Goal: Transaction & Acquisition: Purchase product/service

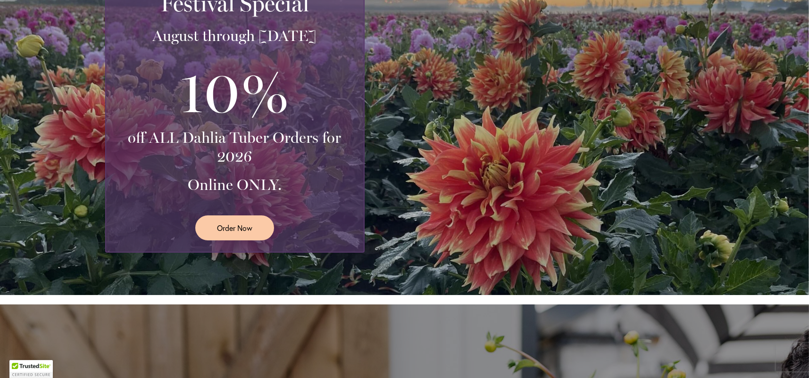
scroll to position [236, 0]
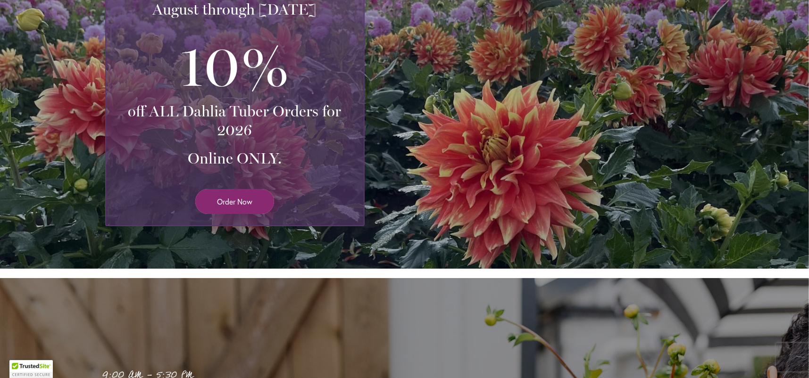
click at [242, 202] on span "Order Now" at bounding box center [234, 201] width 35 height 11
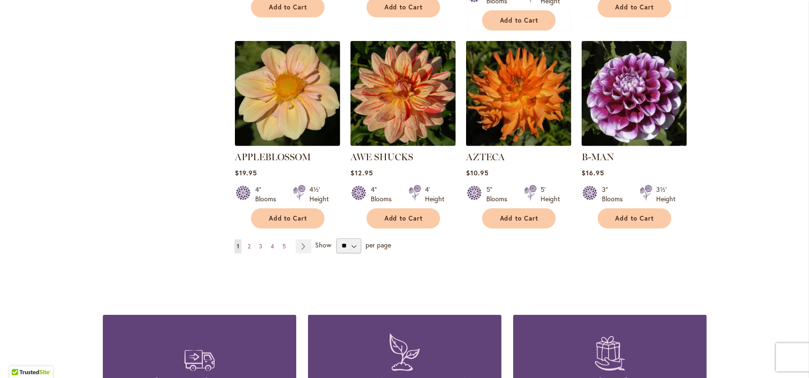
scroll to position [755, 0]
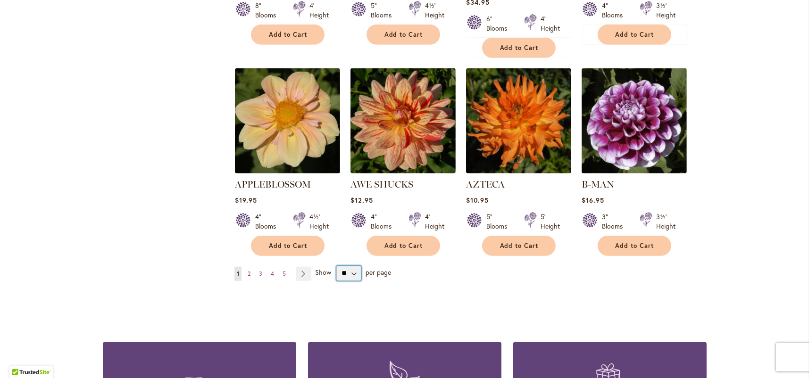
click at [349, 266] on select "** ** ** **" at bounding box center [348, 273] width 25 height 15
select select "**"
click at [336, 266] on select "** ** ** **" at bounding box center [348, 273] width 25 height 15
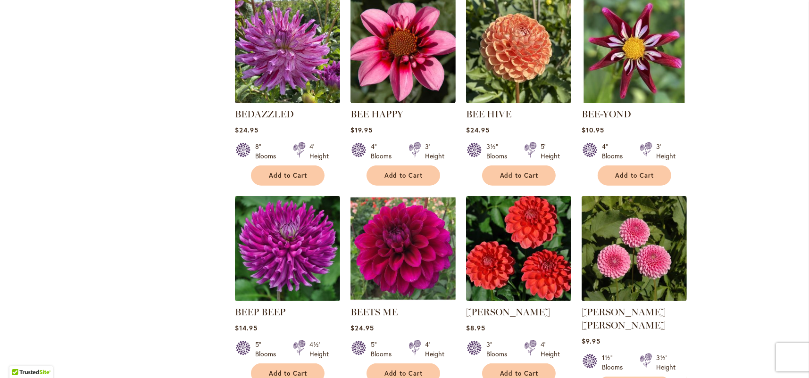
scroll to position [1372, 0]
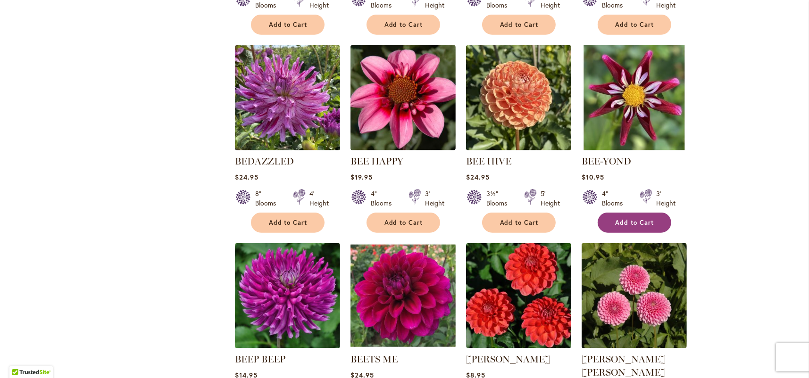
click at [625, 219] on span "Add to Cart" at bounding box center [635, 223] width 39 height 8
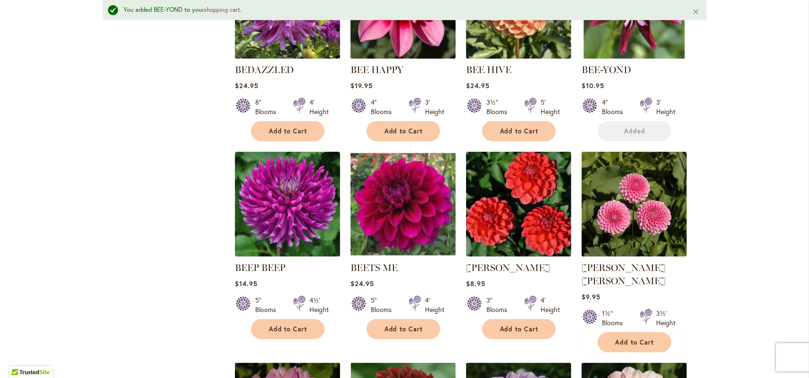
scroll to position [1492, 0]
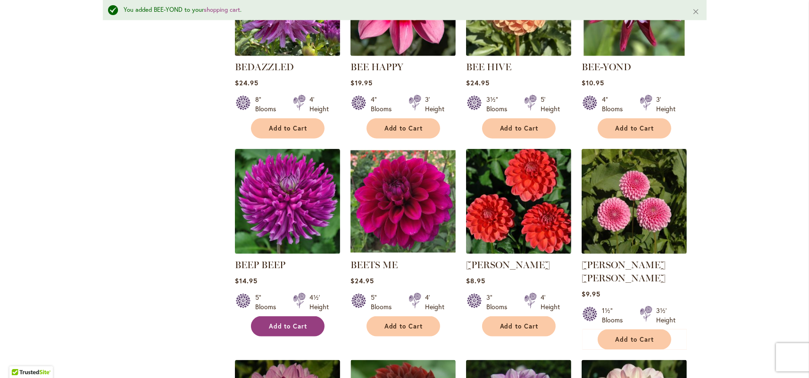
click at [289, 323] on span "Add to Cart" at bounding box center [288, 327] width 39 height 8
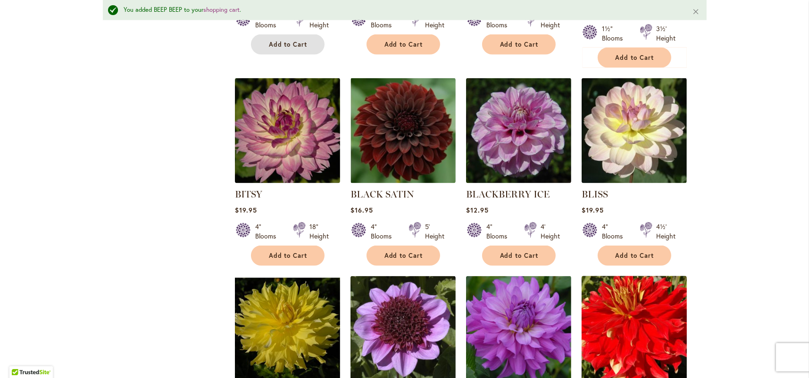
scroll to position [1775, 0]
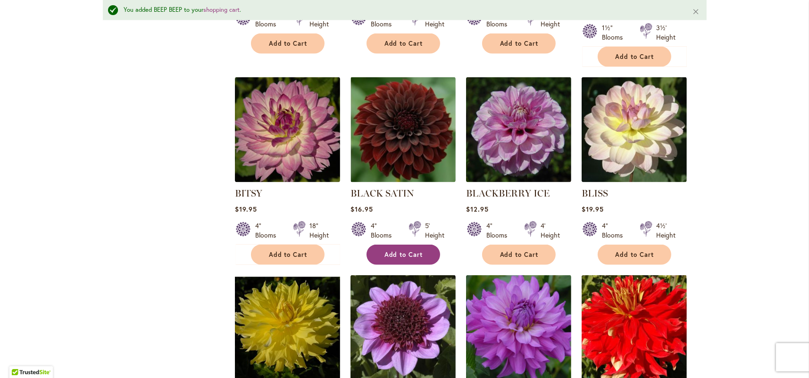
click at [393, 251] on span "Add to Cart" at bounding box center [403, 255] width 39 height 8
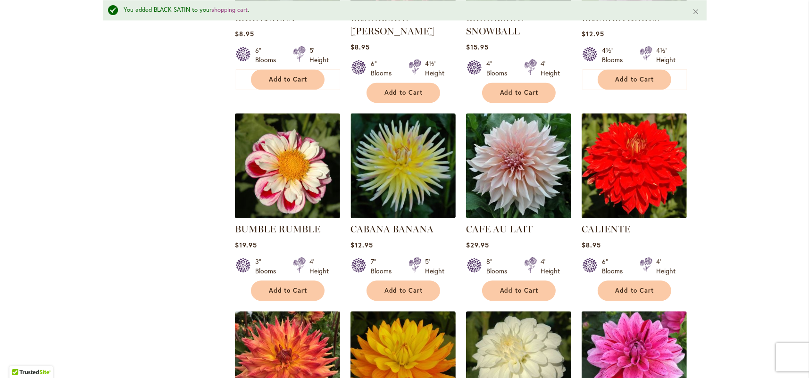
scroll to position [2765, 0]
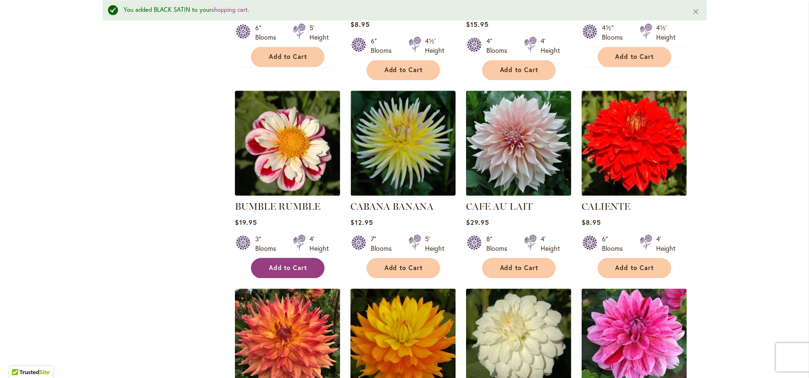
click at [287, 264] on span "Add to Cart" at bounding box center [288, 268] width 39 height 8
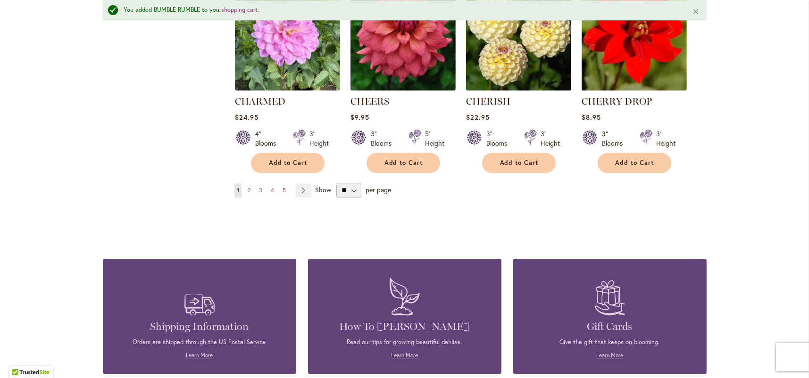
scroll to position [3284, 0]
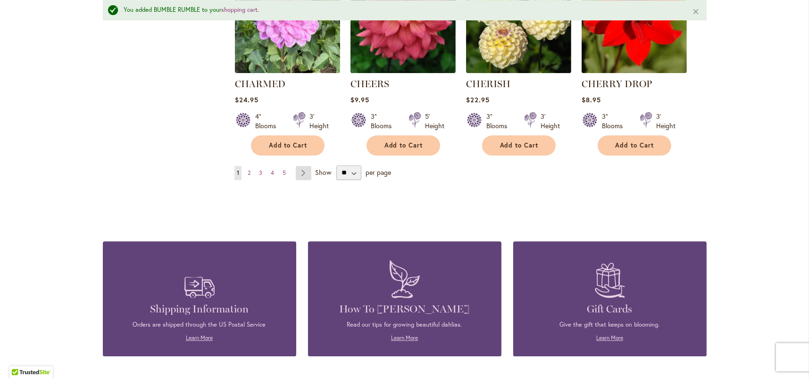
click at [299, 166] on link "Page Next" at bounding box center [304, 173] width 16 height 14
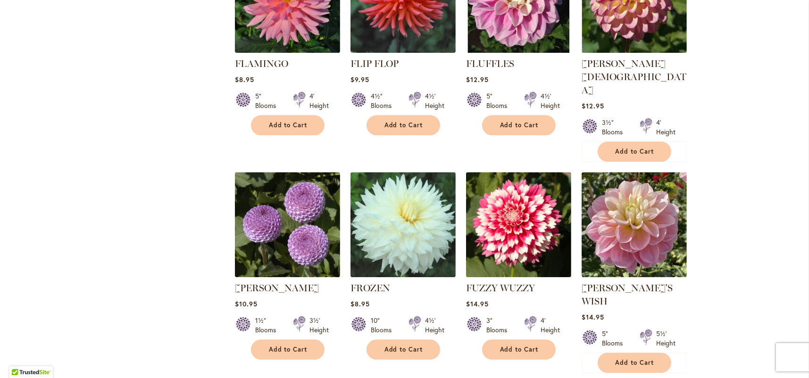
scroll to position [3165, 0]
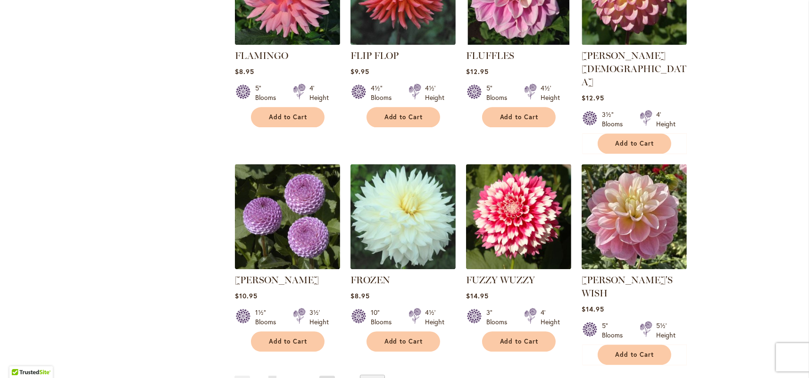
click at [321, 376] on link "Page Next" at bounding box center [327, 383] width 16 height 14
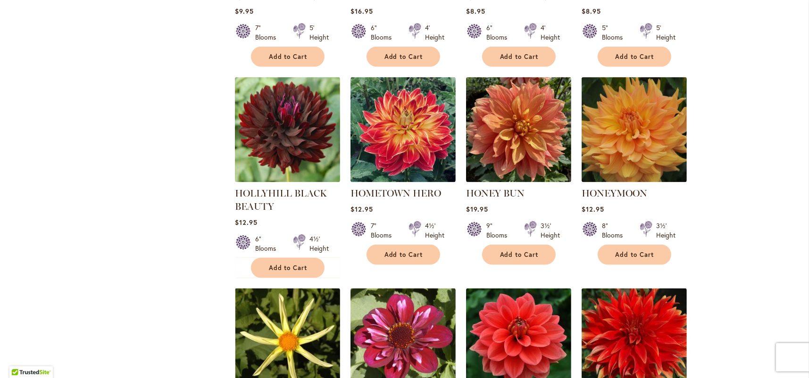
scroll to position [1797, 0]
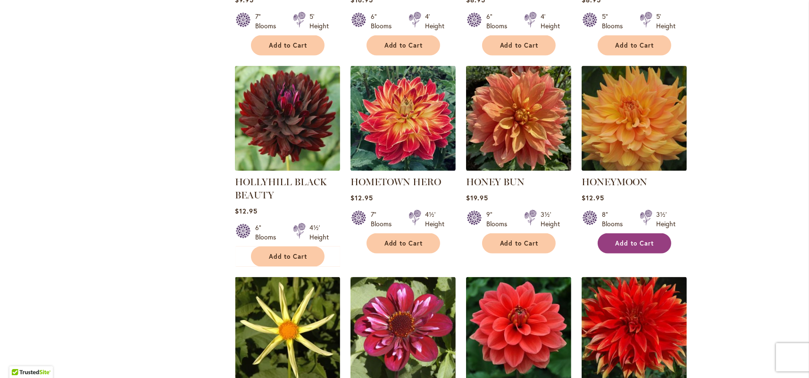
click at [636, 234] on button "Add to Cart" at bounding box center [635, 244] width 74 height 20
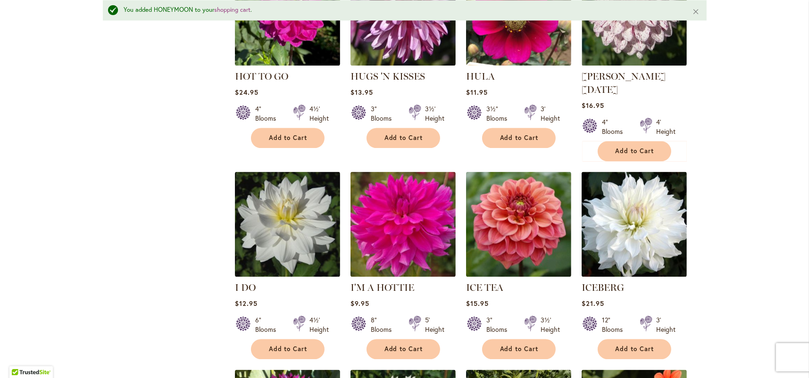
scroll to position [2388, 0]
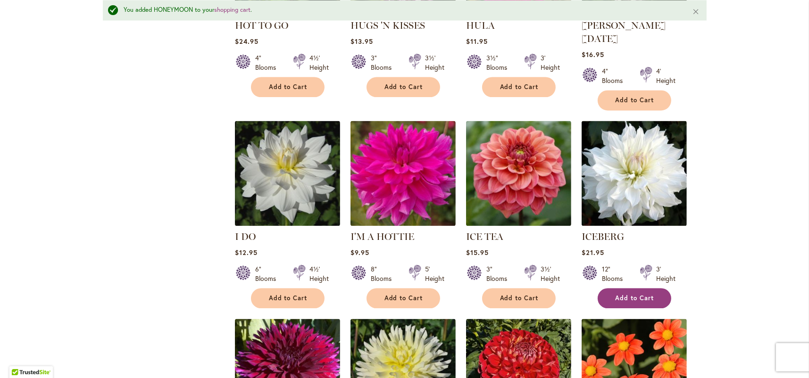
click at [629, 294] on span "Add to Cart" at bounding box center [635, 298] width 39 height 8
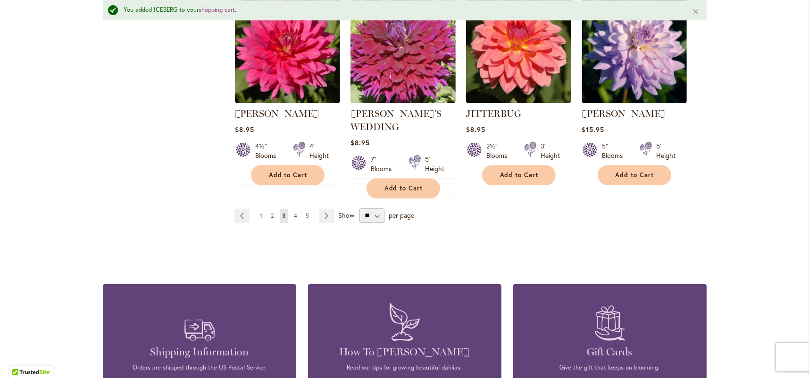
scroll to position [3332, 0]
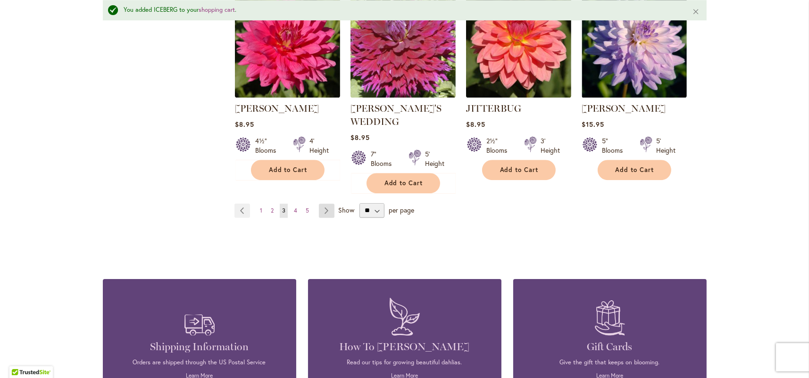
click at [325, 204] on link "Page Next" at bounding box center [327, 211] width 16 height 14
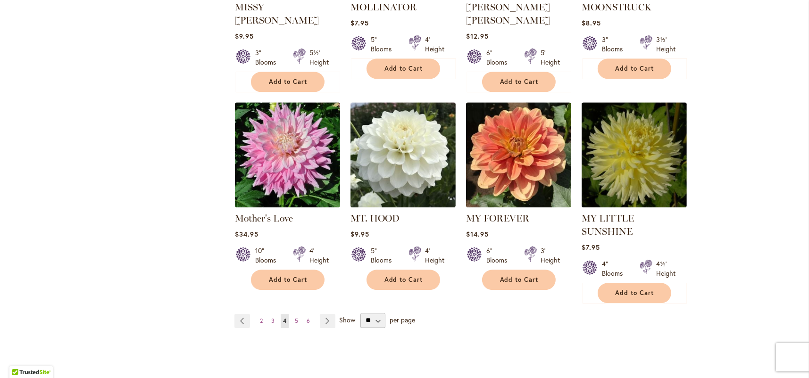
scroll to position [3212, 0]
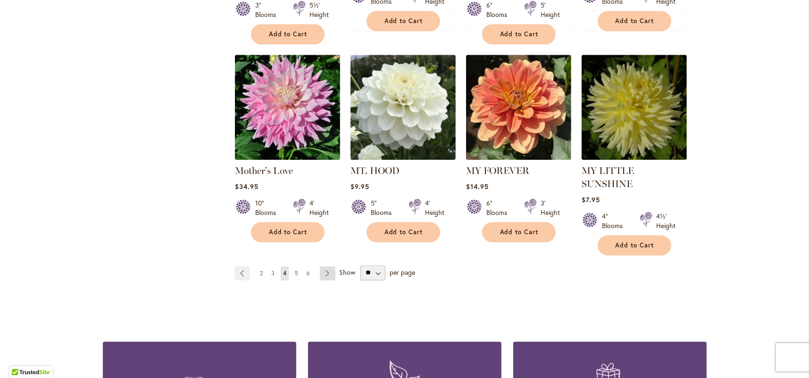
click at [324, 267] on link "Page Next" at bounding box center [328, 274] width 16 height 14
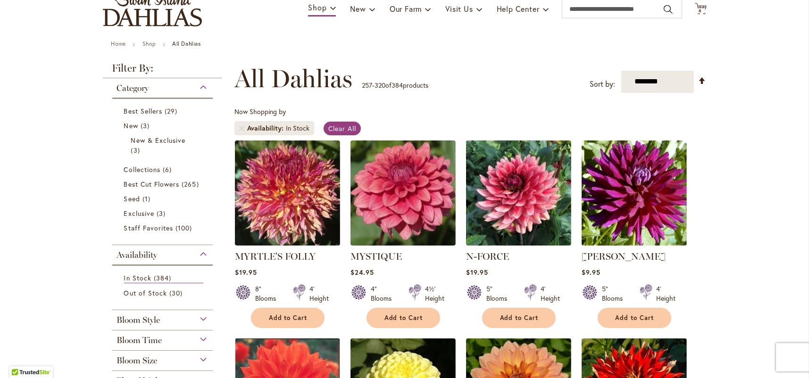
scroll to position [93, 0]
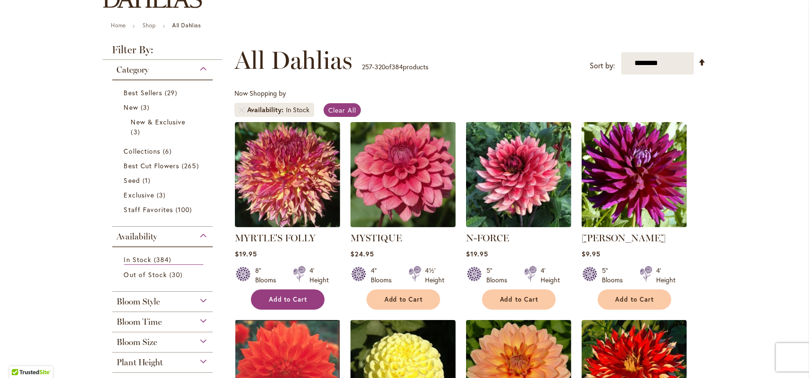
click at [269, 297] on span "Add to Cart" at bounding box center [288, 300] width 39 height 8
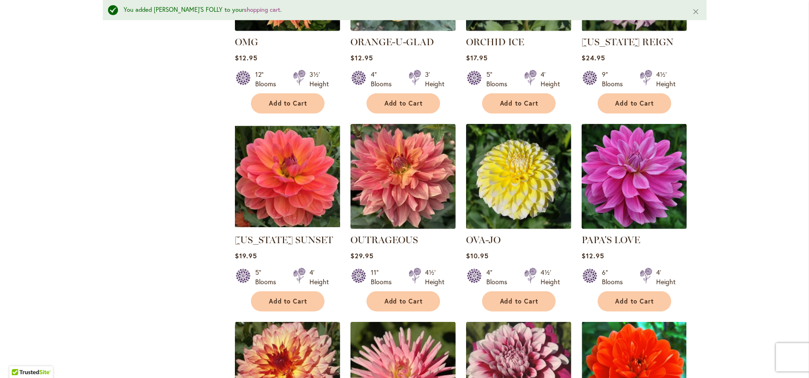
scroll to position [990, 0]
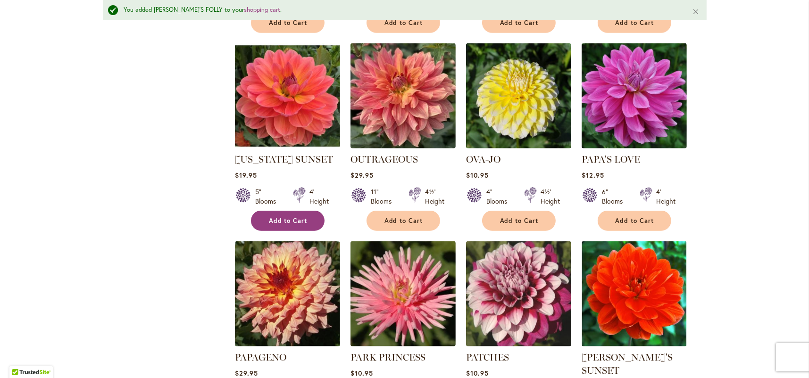
click at [303, 213] on button "Add to Cart" at bounding box center [288, 221] width 74 height 20
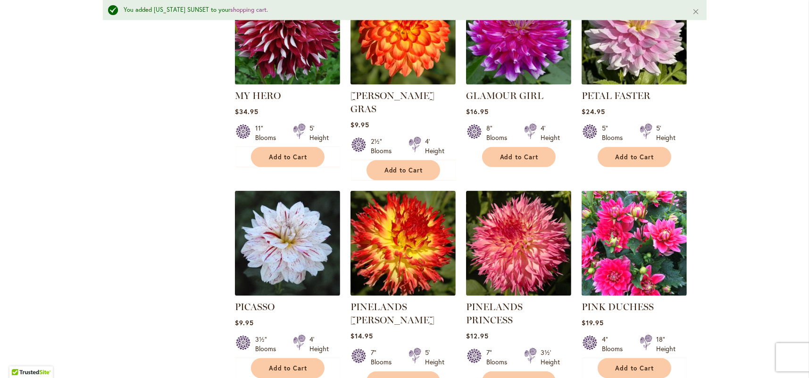
scroll to position [1697, 0]
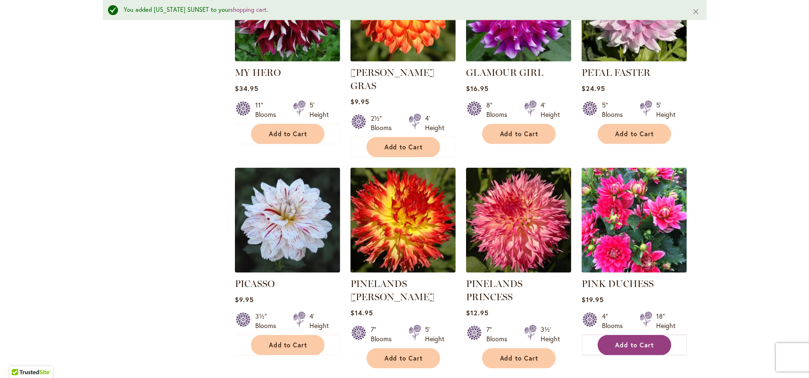
click at [635, 342] on span "Add to Cart" at bounding box center [635, 346] width 39 height 8
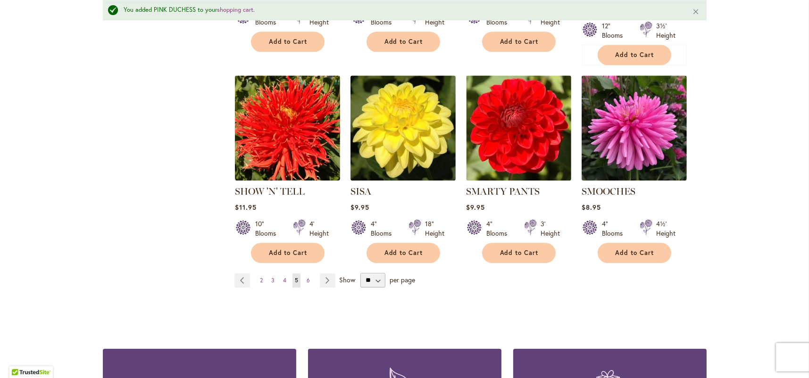
scroll to position [3301, 0]
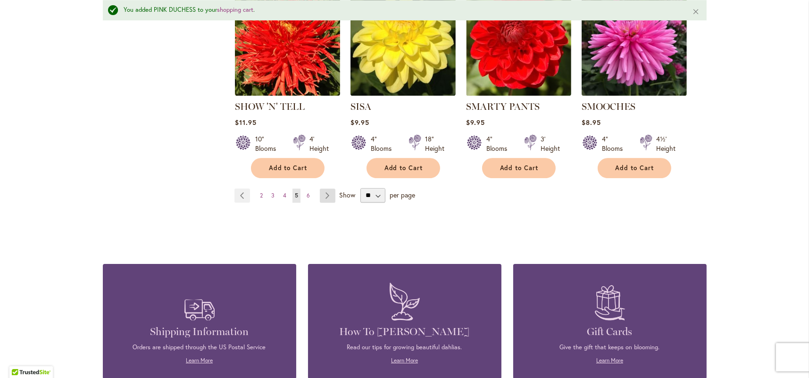
click at [321, 189] on link "Page Next" at bounding box center [328, 196] width 16 height 14
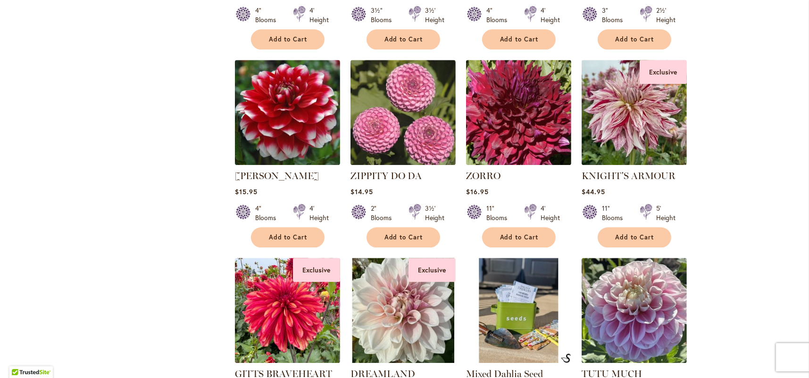
scroll to position [2877, 0]
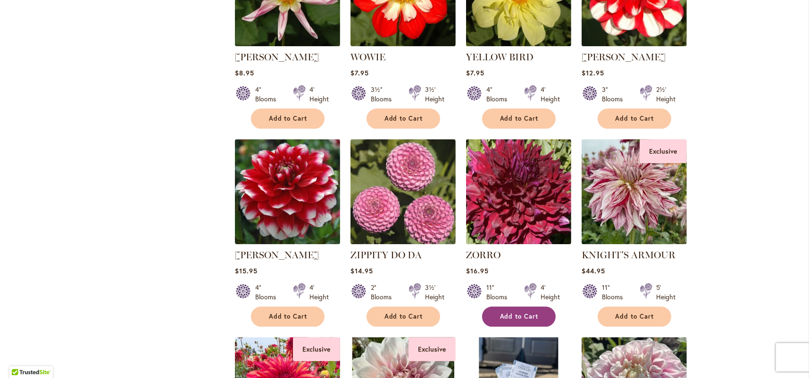
click at [524, 307] on button "Add to Cart" at bounding box center [519, 317] width 74 height 20
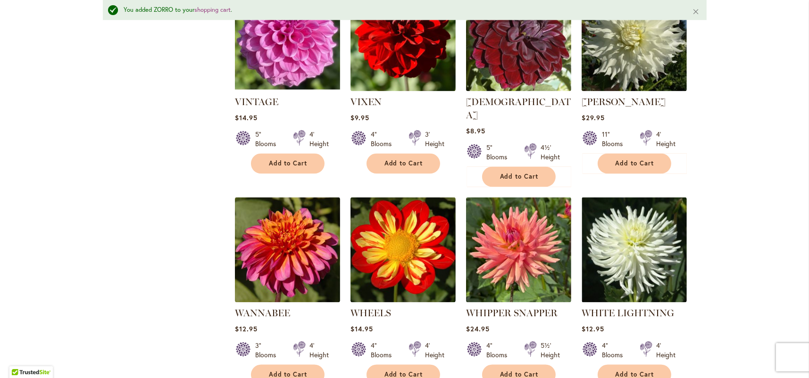
scroll to position [2194, 0]
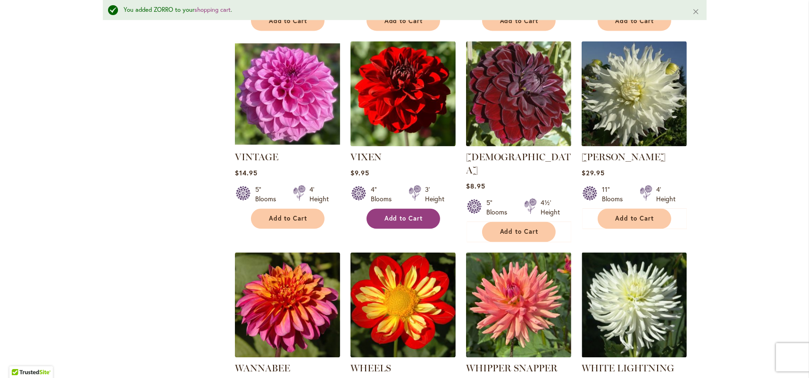
click at [411, 215] on span "Add to Cart" at bounding box center [403, 219] width 39 height 8
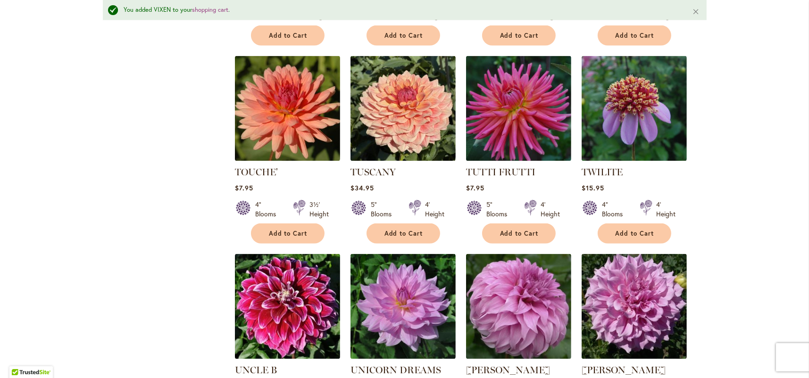
scroll to position [1722, 0]
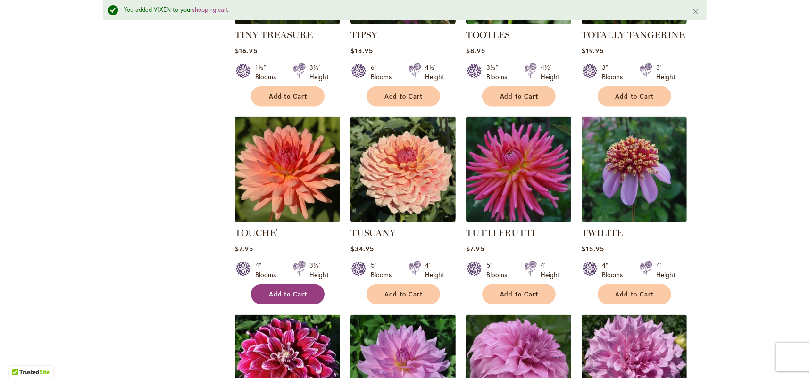
click at [276, 284] on button "Add to Cart" at bounding box center [288, 294] width 74 height 20
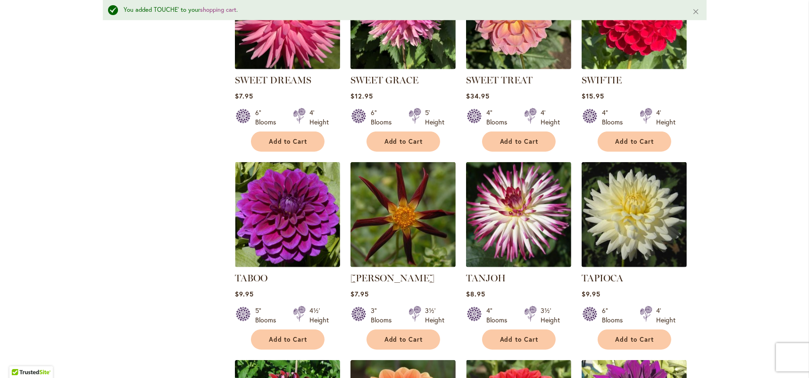
scroll to position [1061, 0]
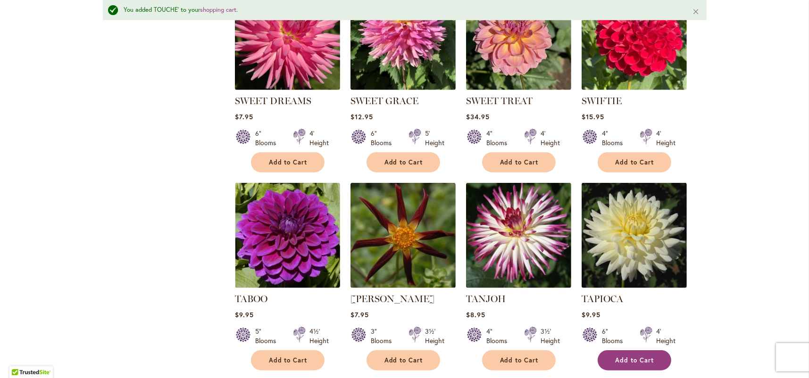
click at [630, 357] on span "Add to Cart" at bounding box center [635, 361] width 39 height 8
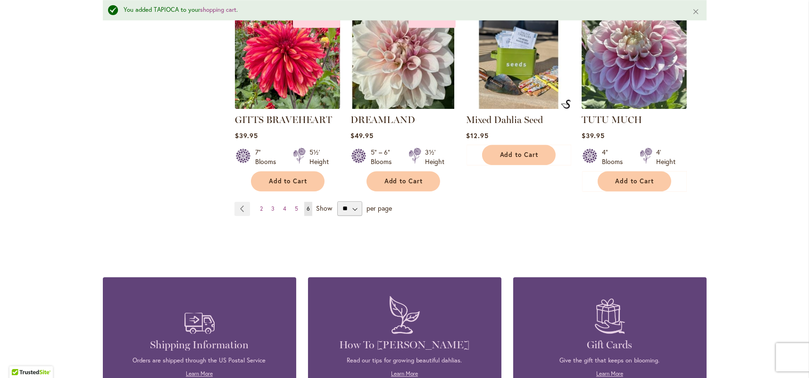
scroll to position [3255, 0]
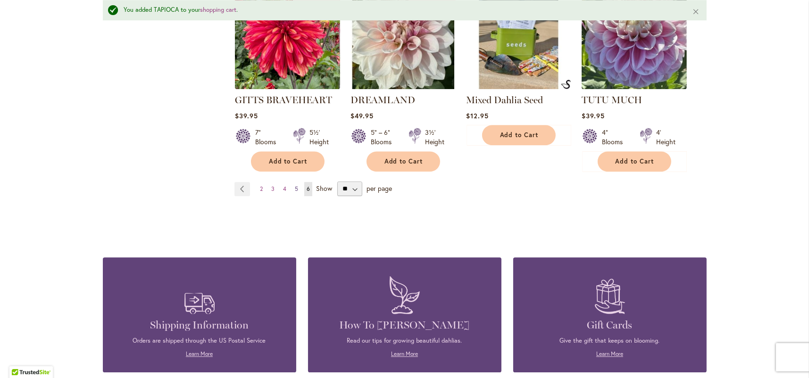
click at [295, 185] on span "5" at bounding box center [296, 188] width 3 height 7
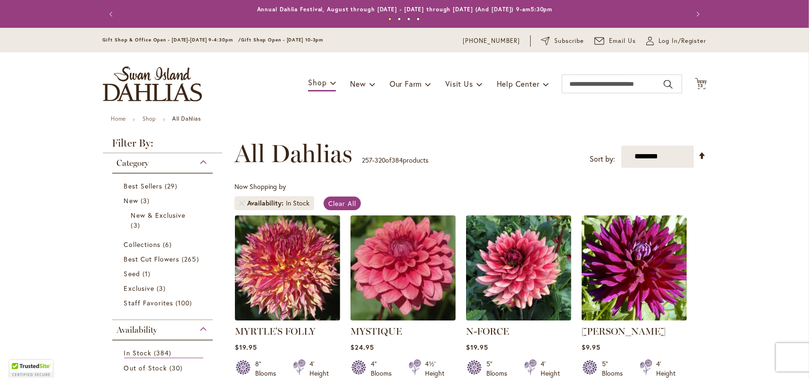
scroll to position [146, 0]
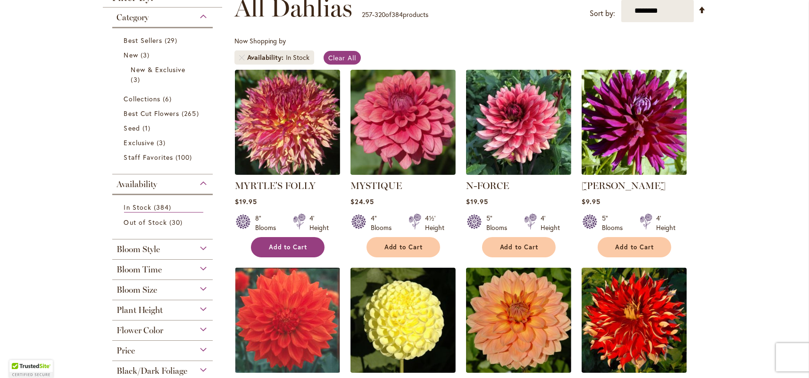
click at [286, 243] on span "Add to Cart" at bounding box center [288, 247] width 39 height 8
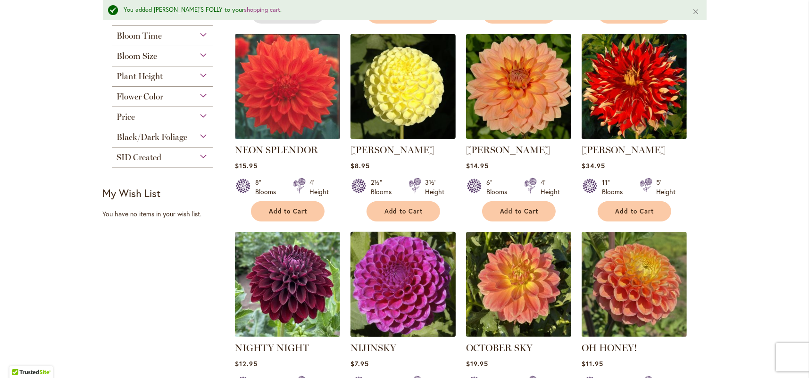
scroll to position [406, 0]
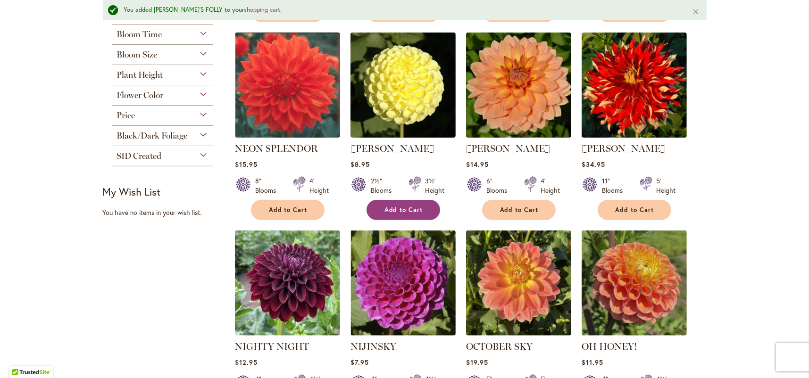
click at [396, 202] on button "Add to Cart" at bounding box center [404, 210] width 74 height 20
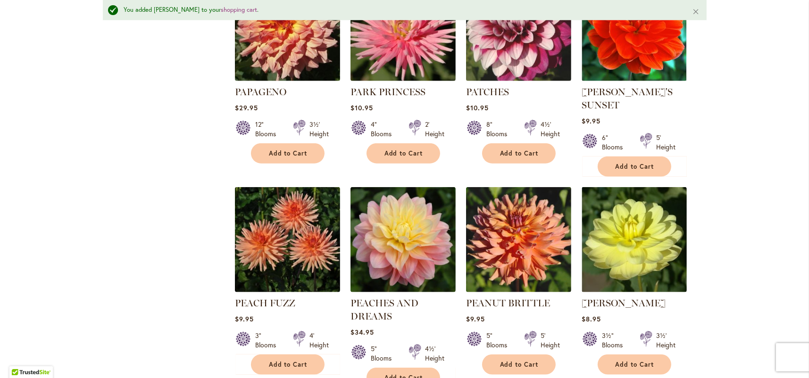
scroll to position [1303, 0]
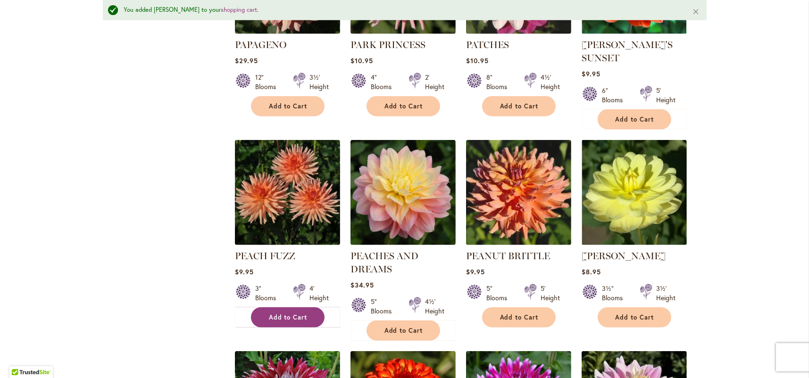
click at [286, 314] on span "Add to Cart" at bounding box center [288, 318] width 39 height 8
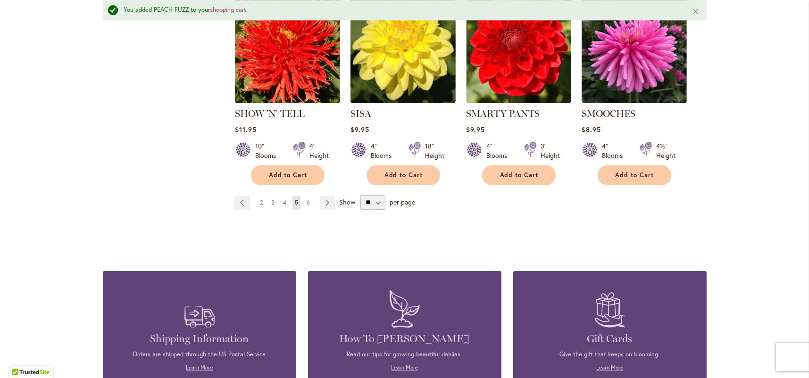
scroll to position [3237, 0]
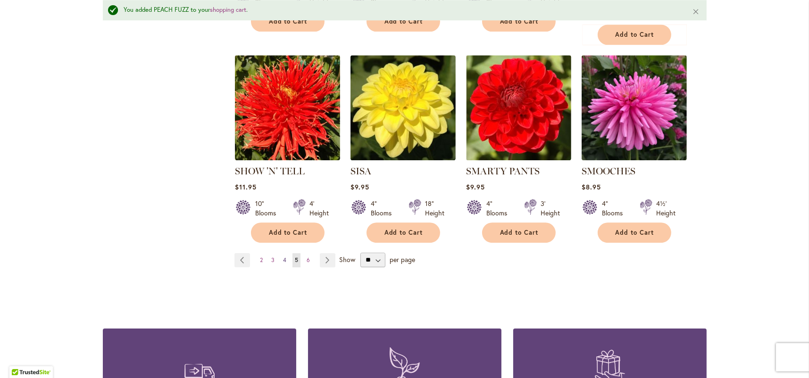
click at [283, 257] on span "4" at bounding box center [284, 260] width 3 height 7
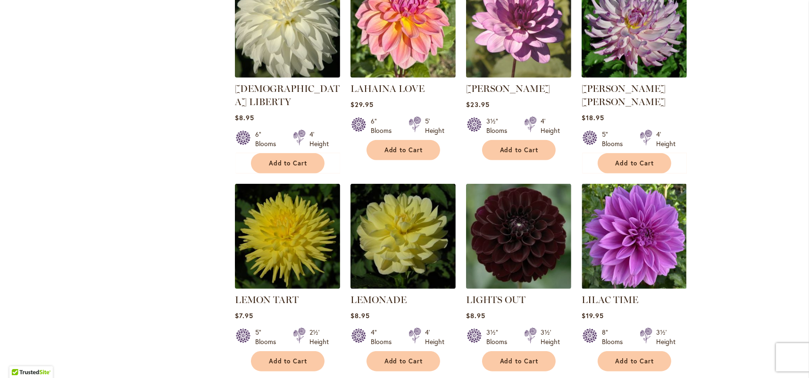
scroll to position [849, 0]
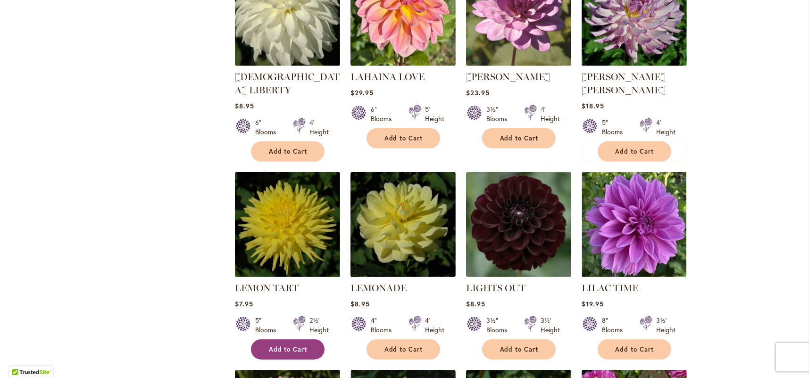
click at [299, 340] on button "Add to Cart" at bounding box center [288, 350] width 74 height 20
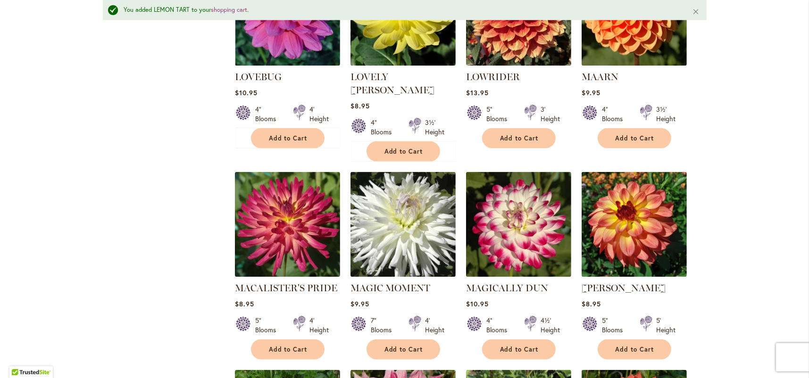
scroll to position [1698, 0]
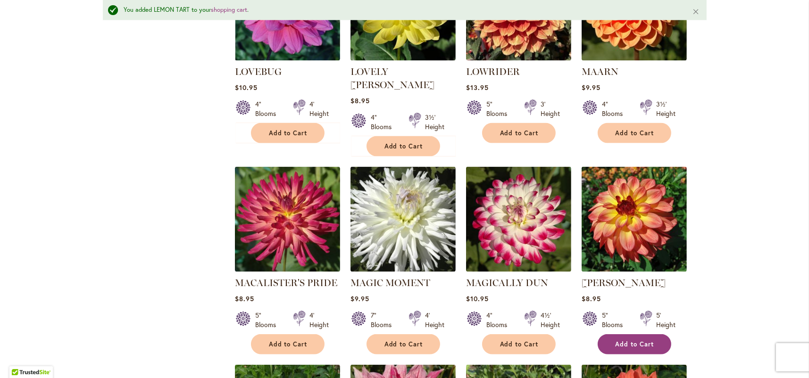
click at [634, 341] on span "Add to Cart" at bounding box center [635, 345] width 39 height 8
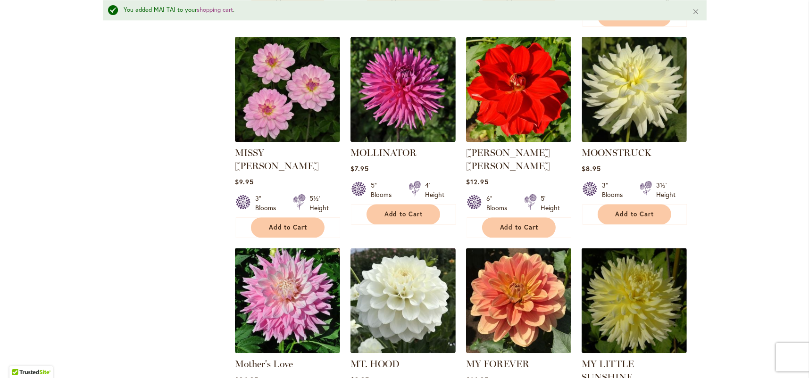
scroll to position [3066, 0]
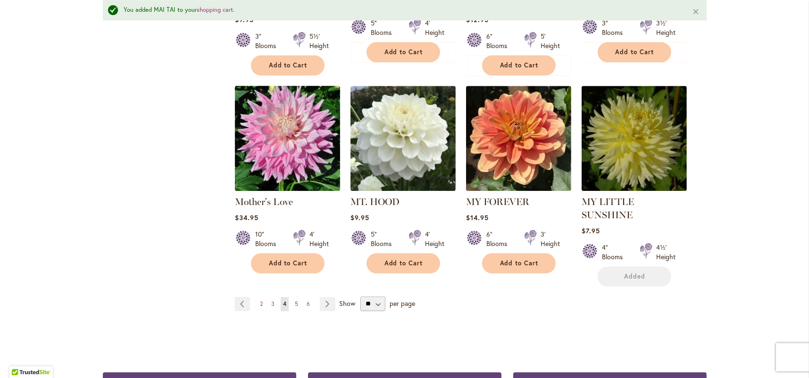
scroll to position [3208, 0]
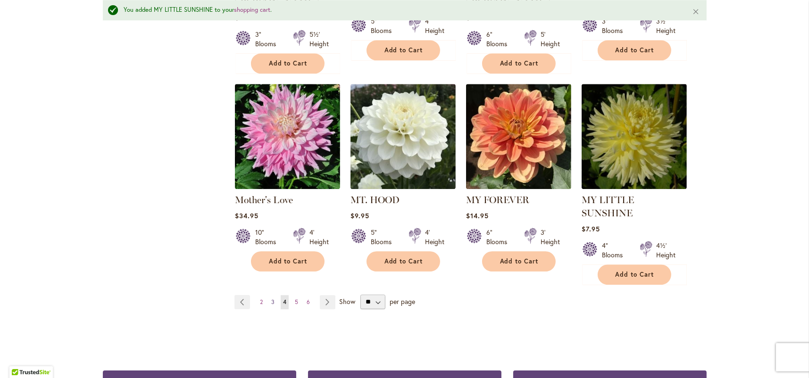
click at [271, 299] on span "3" at bounding box center [272, 302] width 3 height 7
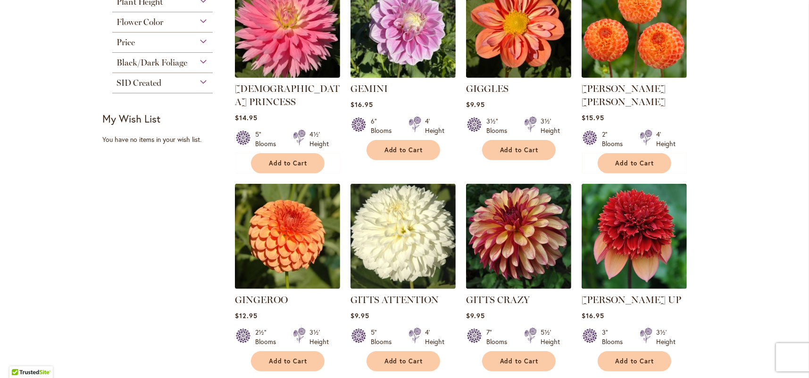
scroll to position [476, 0]
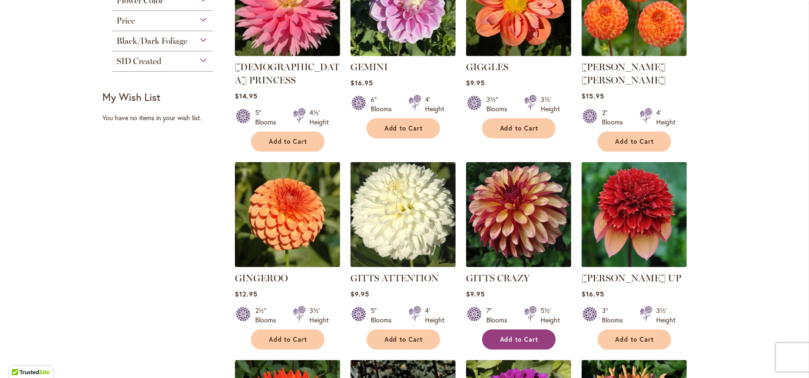
click at [510, 336] on span "Add to Cart" at bounding box center [519, 340] width 39 height 8
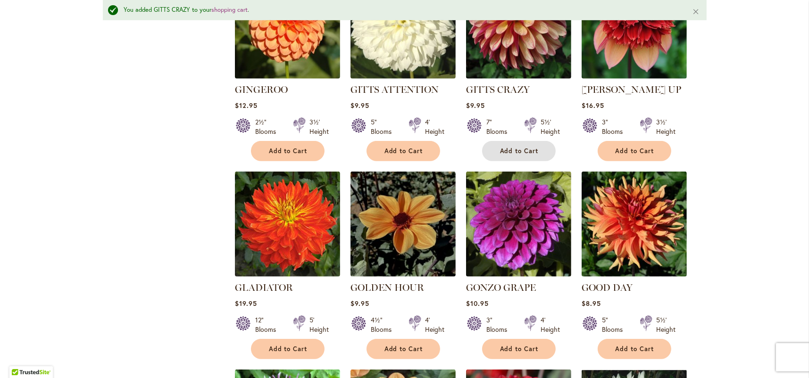
scroll to position [737, 0]
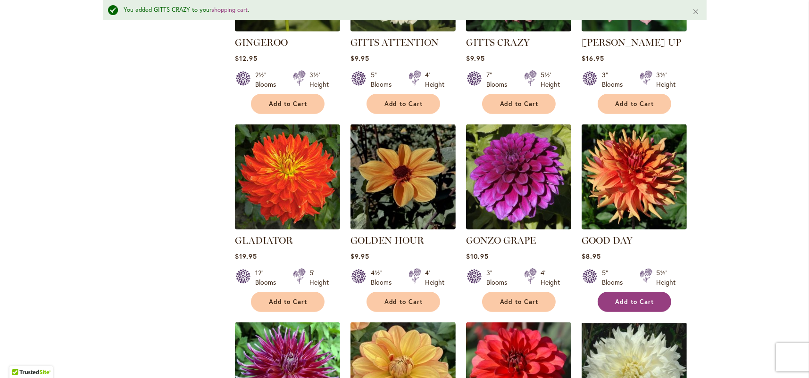
click at [646, 298] on span "Add to Cart" at bounding box center [635, 302] width 39 height 8
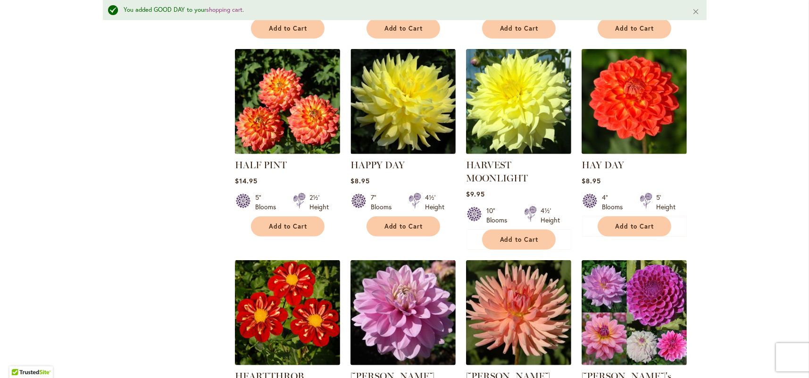
scroll to position [1256, 0]
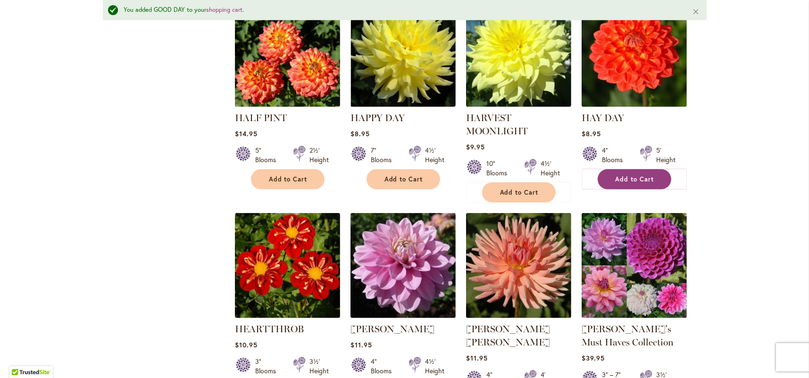
click at [631, 175] on span "Add to Cart" at bounding box center [635, 179] width 39 height 8
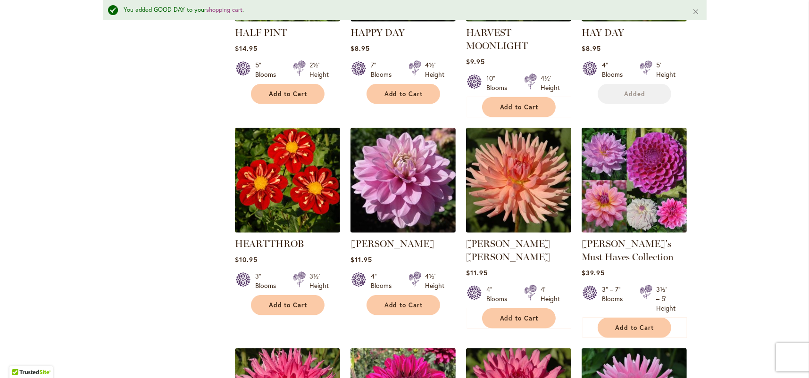
scroll to position [1350, 0]
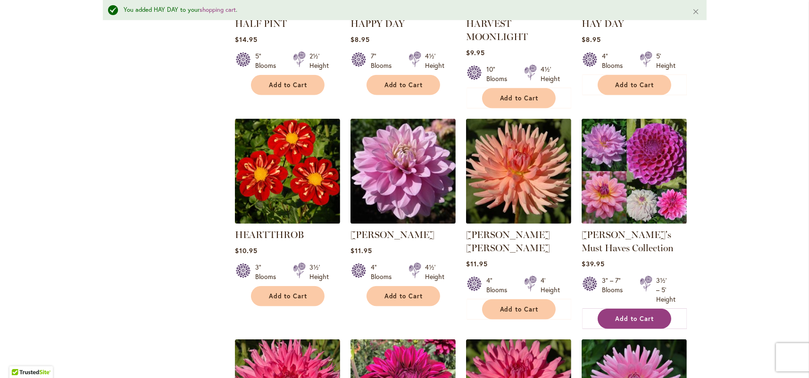
click at [628, 315] on span "Add to Cart" at bounding box center [635, 319] width 39 height 8
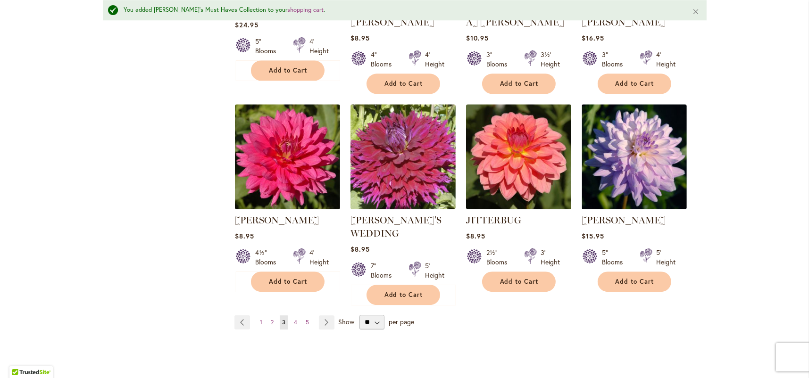
scroll to position [3243, 0]
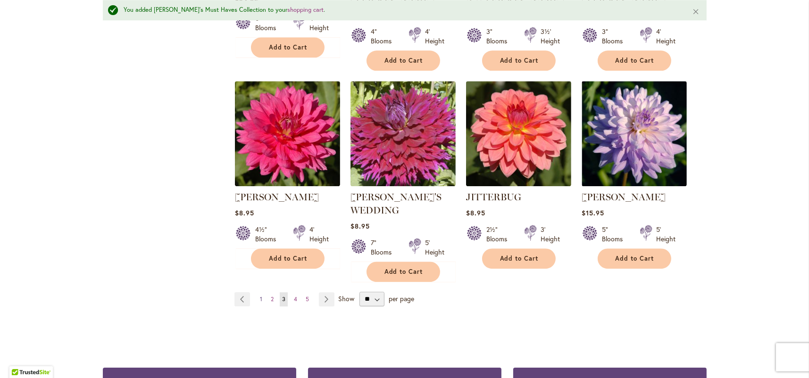
click at [260, 296] on span "1" at bounding box center [261, 299] width 2 height 7
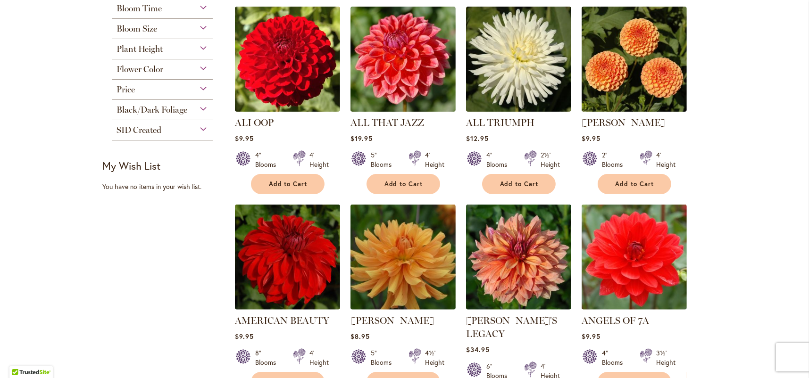
scroll to position [476, 0]
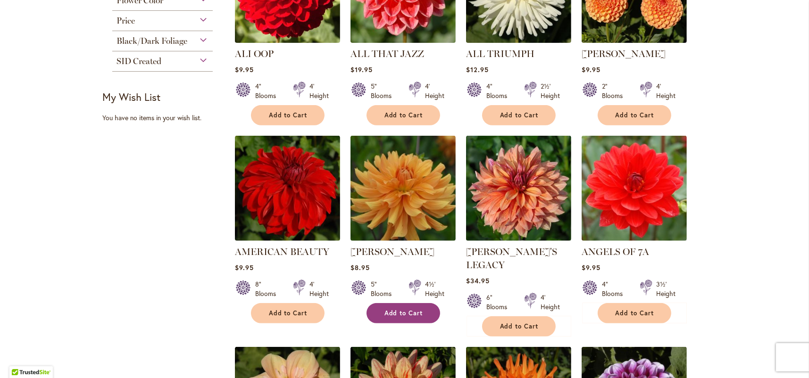
click at [407, 309] on span "Add to Cart" at bounding box center [403, 313] width 39 height 8
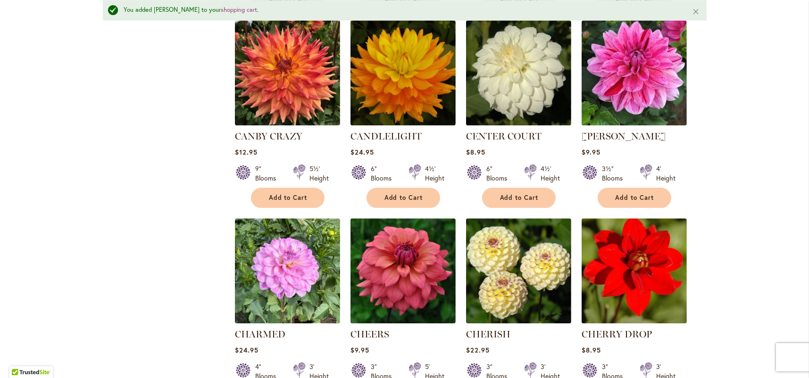
scroll to position [3095, 0]
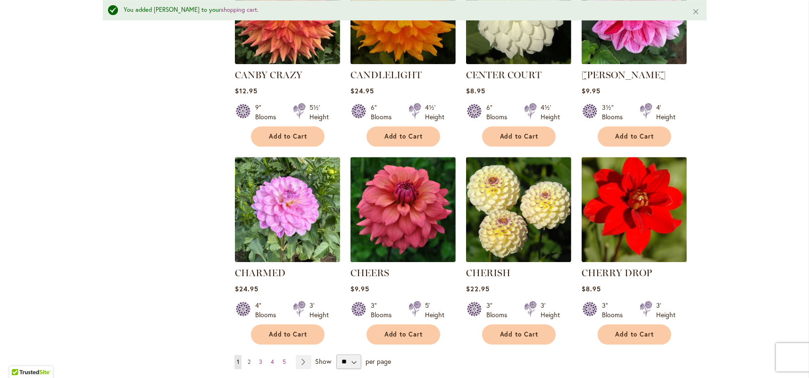
click at [248, 359] on span "2" at bounding box center [249, 362] width 3 height 7
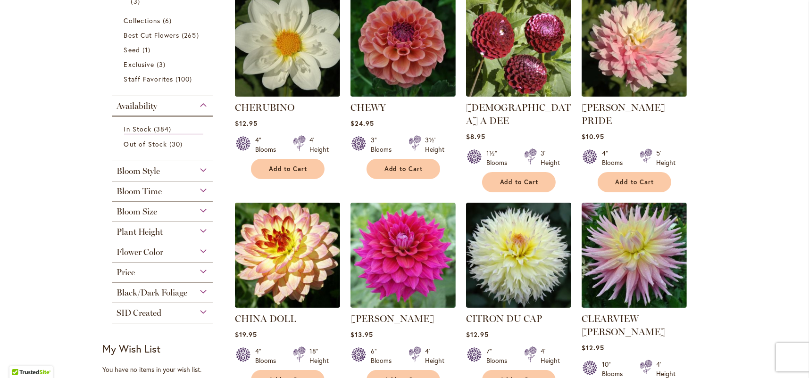
scroll to position [240, 0]
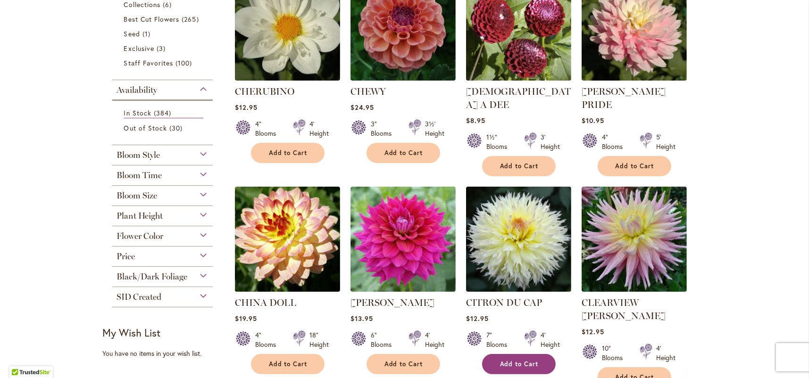
click at [524, 360] on span "Add to Cart" at bounding box center [519, 364] width 39 height 8
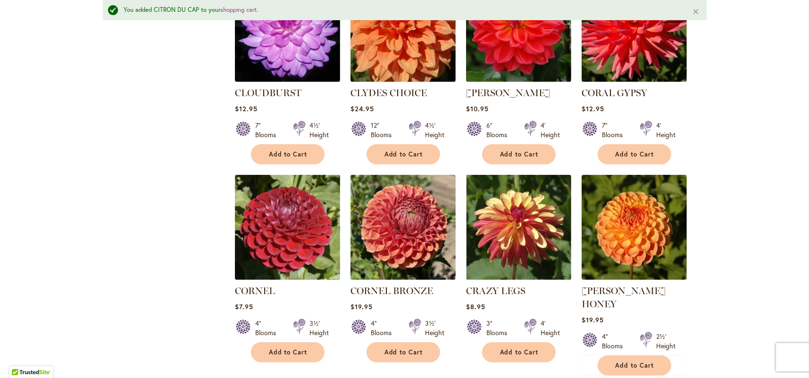
scroll to position [689, 0]
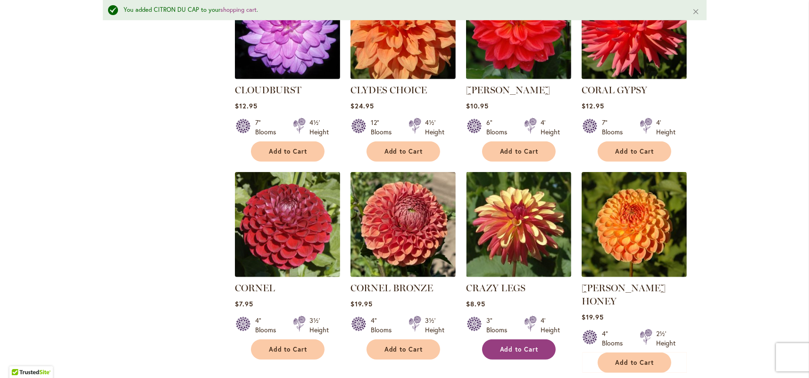
click at [509, 346] on span "Add to Cart" at bounding box center [519, 350] width 39 height 8
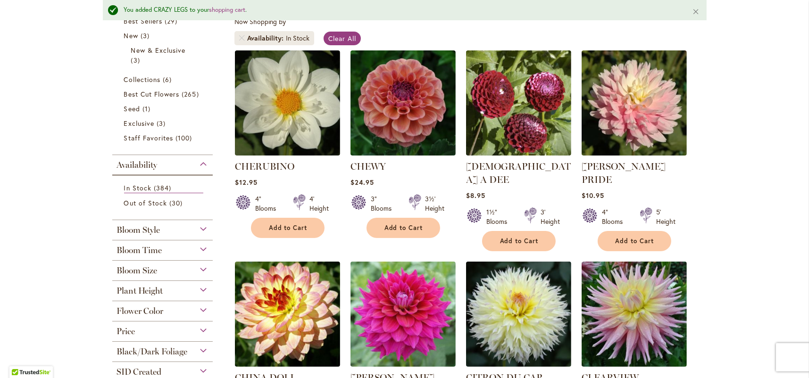
scroll to position [0, 0]
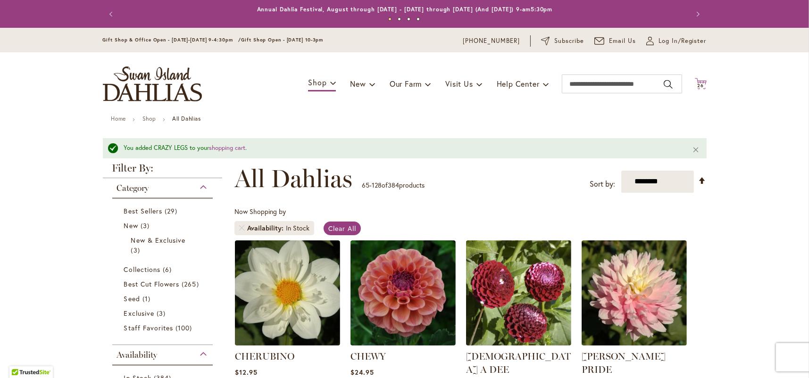
click at [696, 81] on icon at bounding box center [701, 83] width 12 height 11
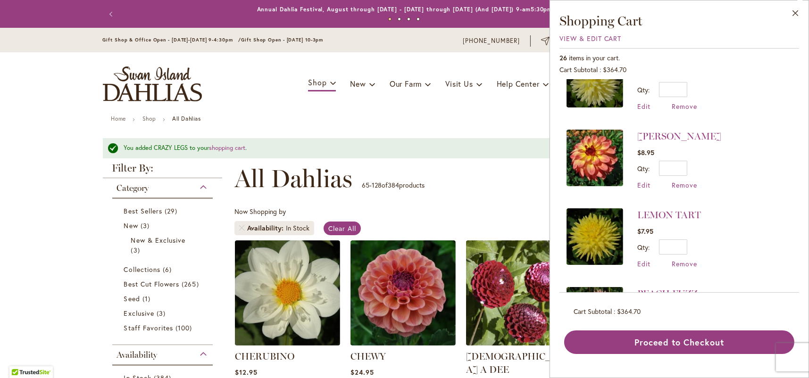
scroll to position [613, 0]
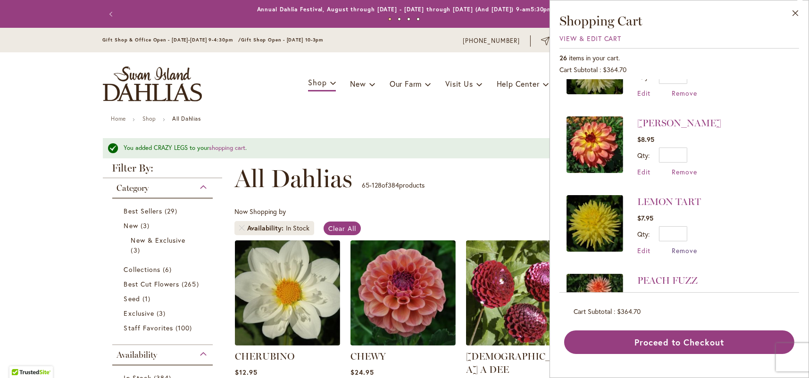
click at [680, 246] on span "Remove" at bounding box center [684, 250] width 25 height 9
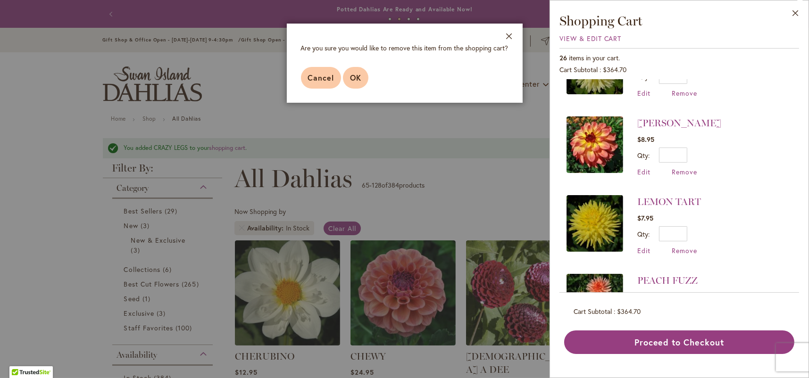
click at [351, 75] on span "OK" at bounding box center [355, 78] width 11 height 10
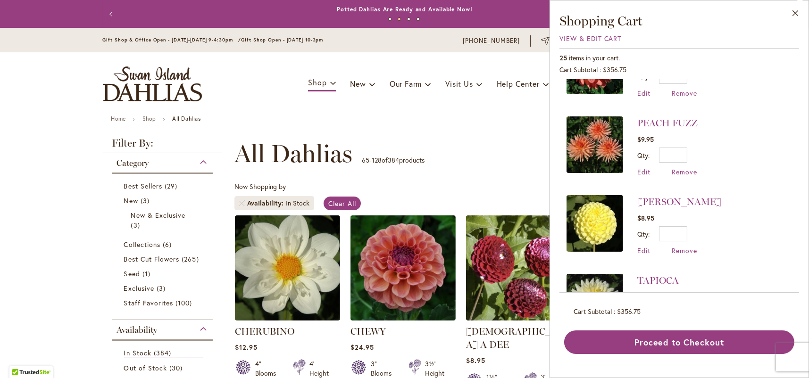
scroll to position [708, 0]
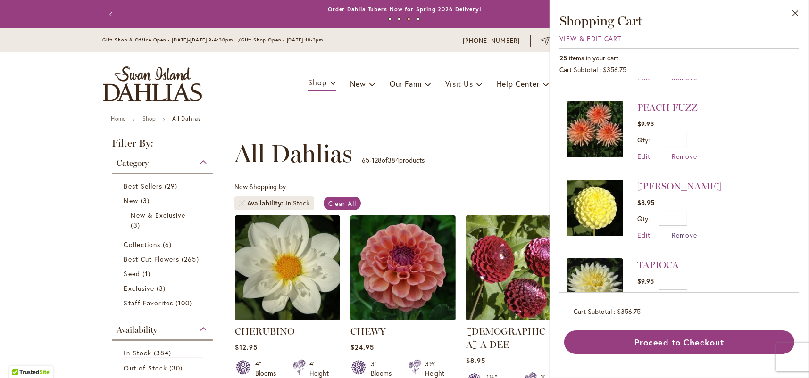
click at [685, 231] on span "Remove" at bounding box center [684, 235] width 25 height 9
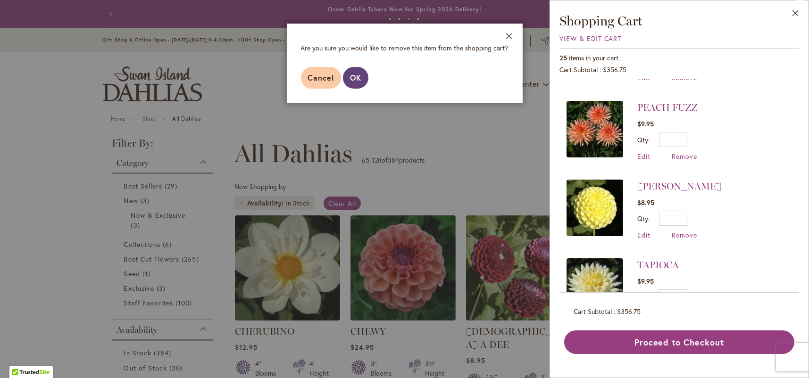
click at [351, 79] on span "OK" at bounding box center [355, 78] width 11 height 10
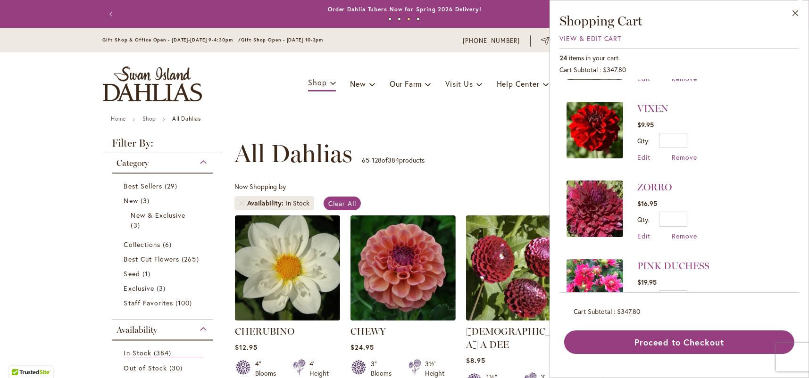
scroll to position [944, 0]
click at [685, 231] on span "Remove" at bounding box center [684, 235] width 25 height 9
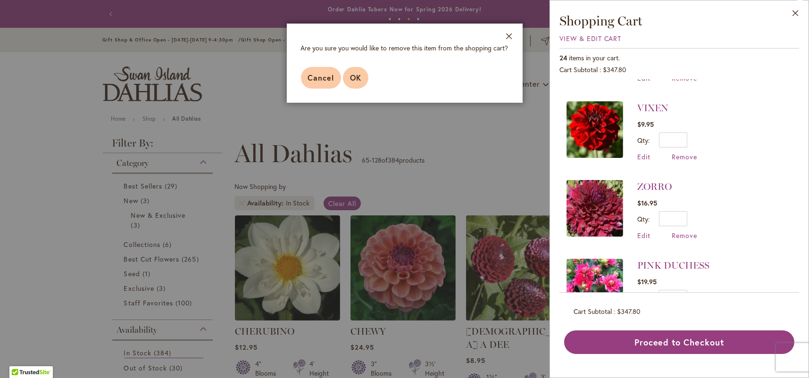
click at [357, 79] on span "OK" at bounding box center [355, 78] width 11 height 10
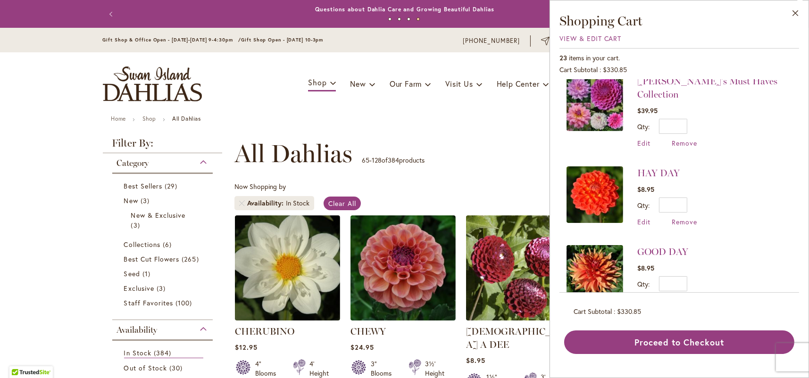
scroll to position [283, 0]
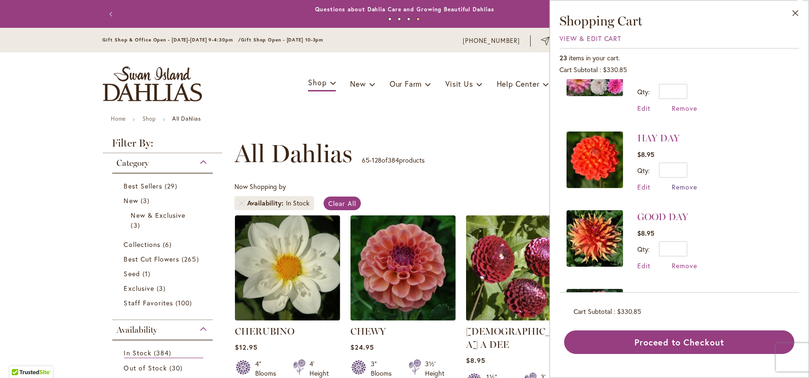
click at [680, 183] on span "Remove" at bounding box center [684, 187] width 25 height 9
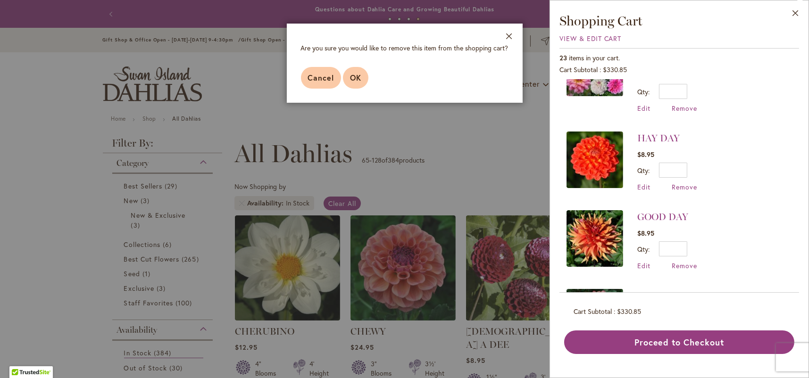
click at [349, 79] on button "OK" at bounding box center [355, 78] width 25 height 22
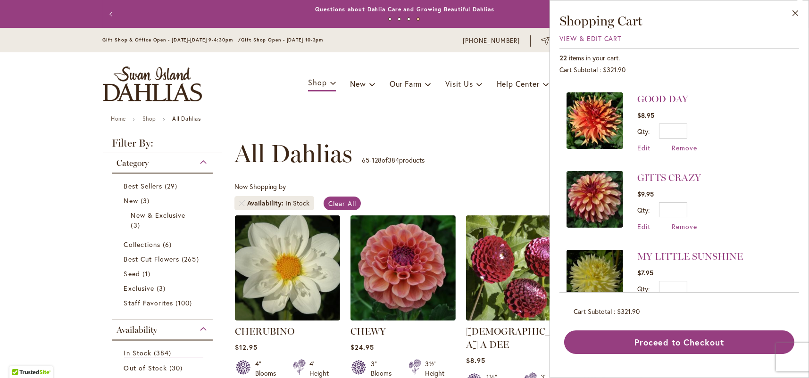
scroll to position [330, 0]
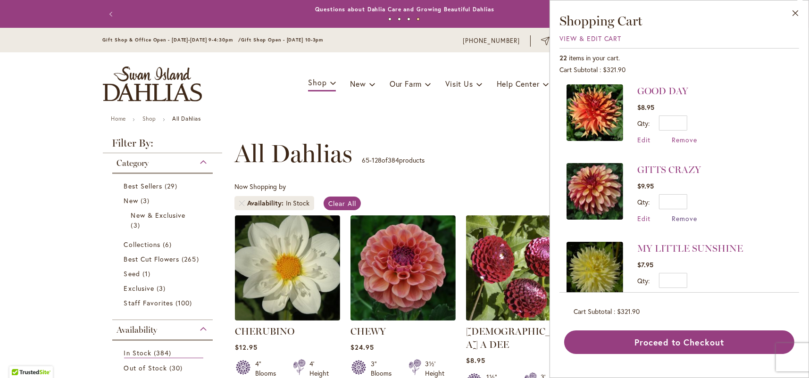
click at [690, 214] on span "Remove" at bounding box center [684, 218] width 25 height 9
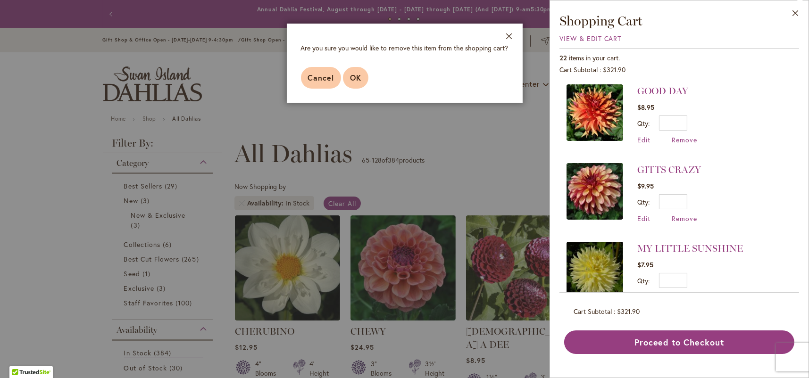
click at [356, 79] on span "OK" at bounding box center [355, 78] width 11 height 10
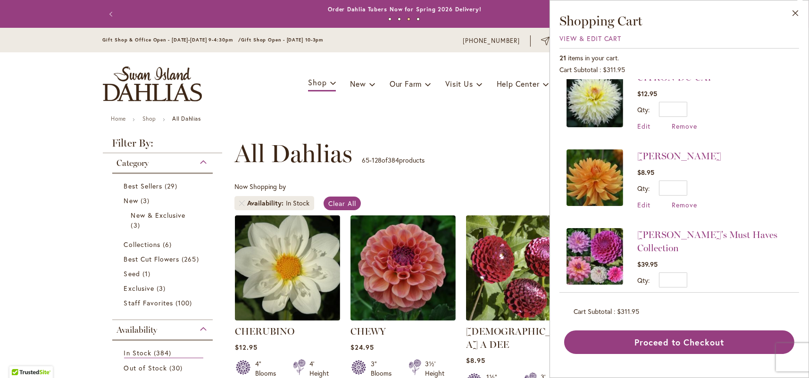
scroll to position [0, 0]
